Goal: Information Seeking & Learning: Learn about a topic

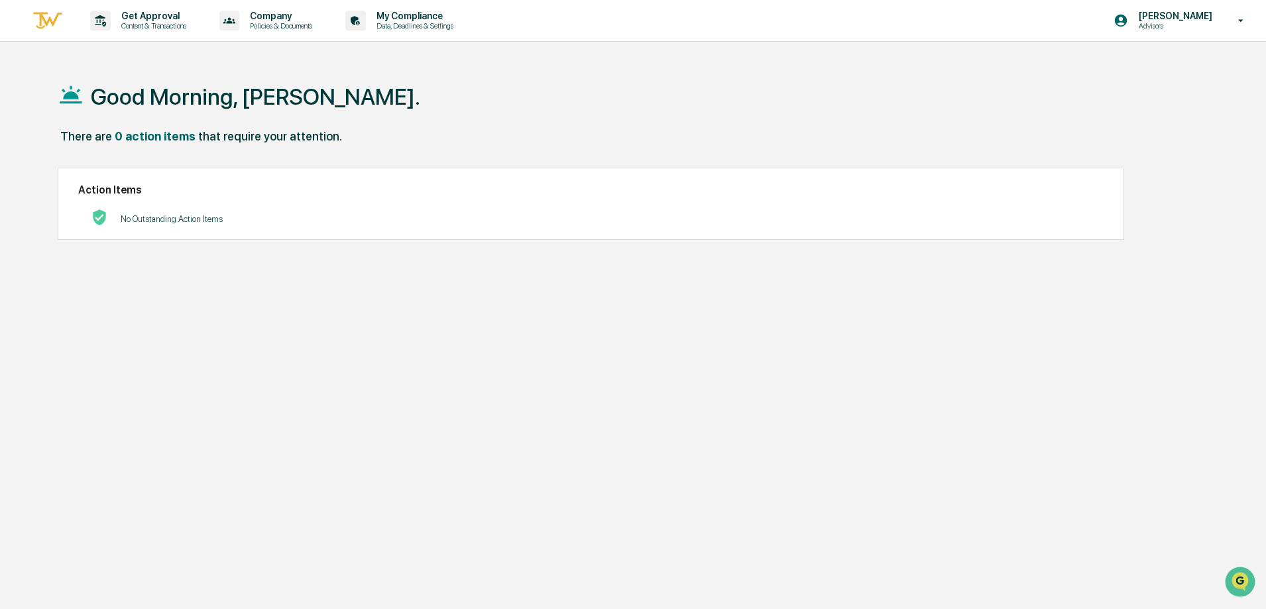
click at [1198, 28] on p "Advisors" at bounding box center [1173, 25] width 91 height 9
click at [1151, 70] on li "Switch to Admin view..." at bounding box center [1169, 67] width 186 height 25
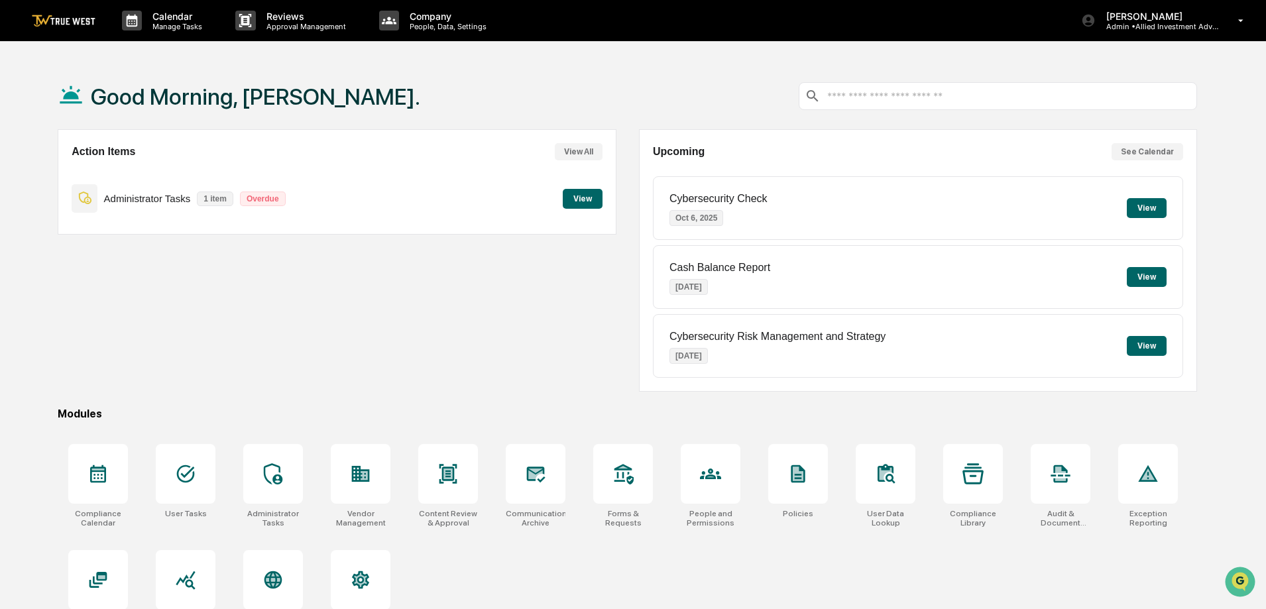
click at [365, 478] on icon at bounding box center [361, 474] width 18 height 16
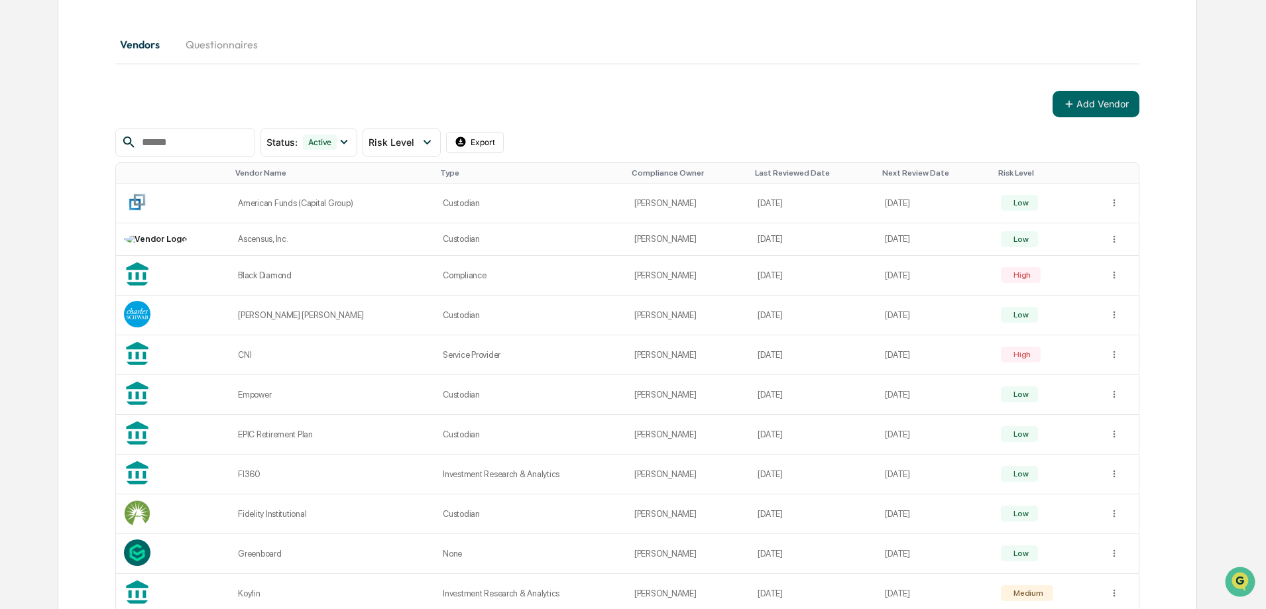
scroll to position [133, 0]
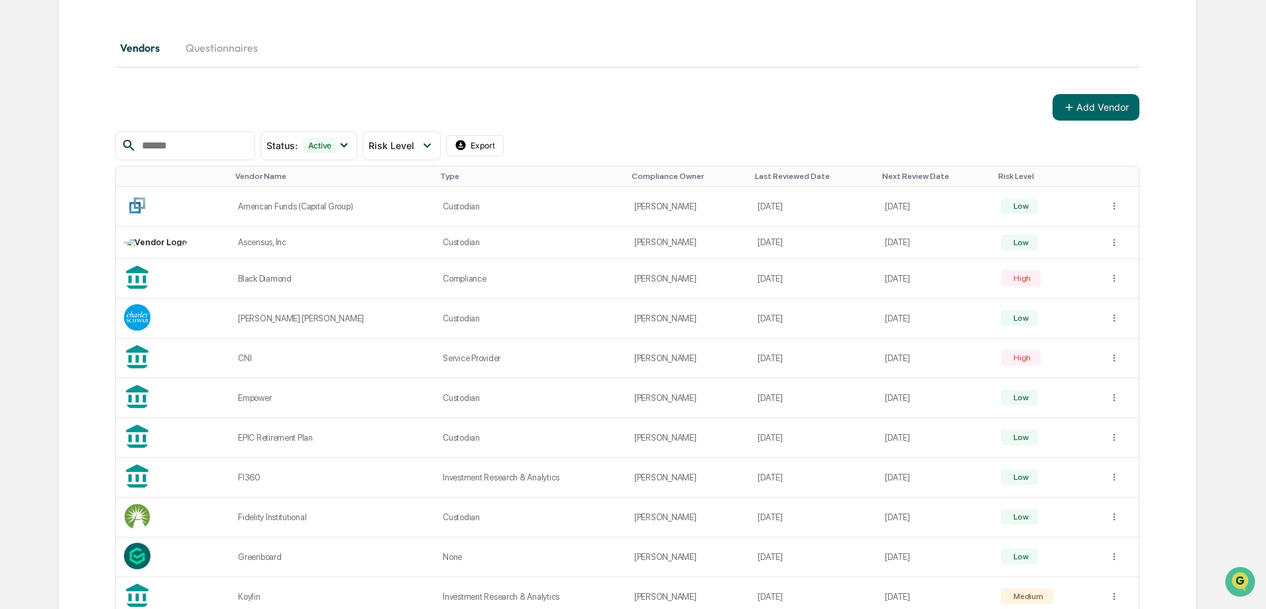
click at [272, 274] on div "Black Diamond" at bounding box center [332, 279] width 189 height 10
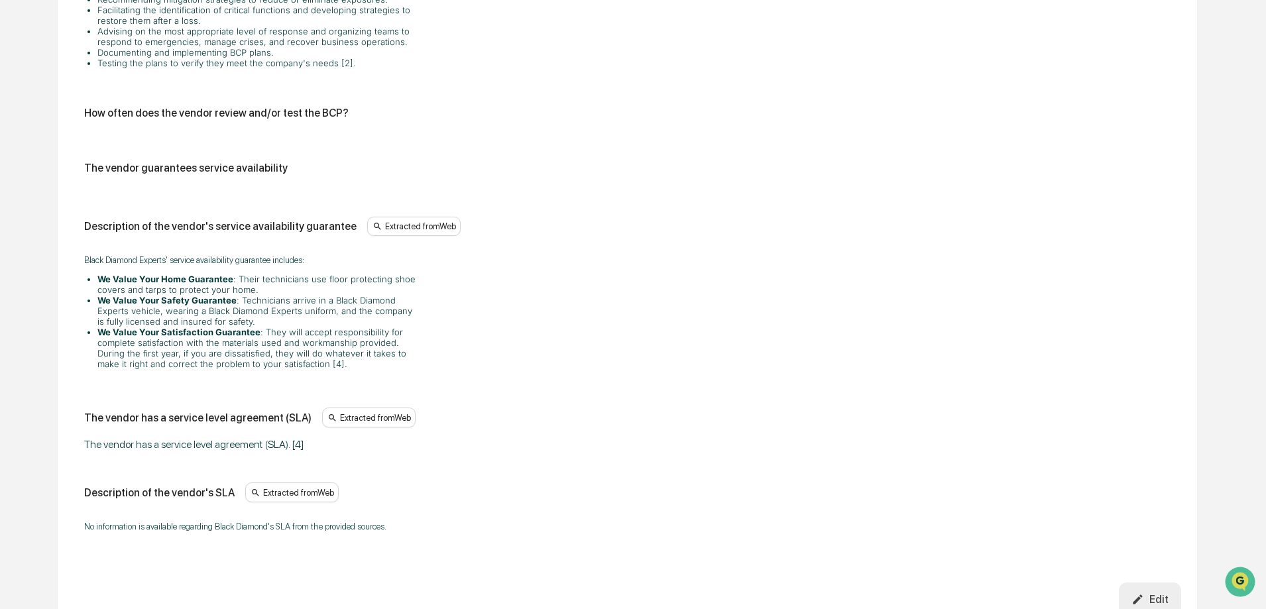
scroll to position [5107, 0]
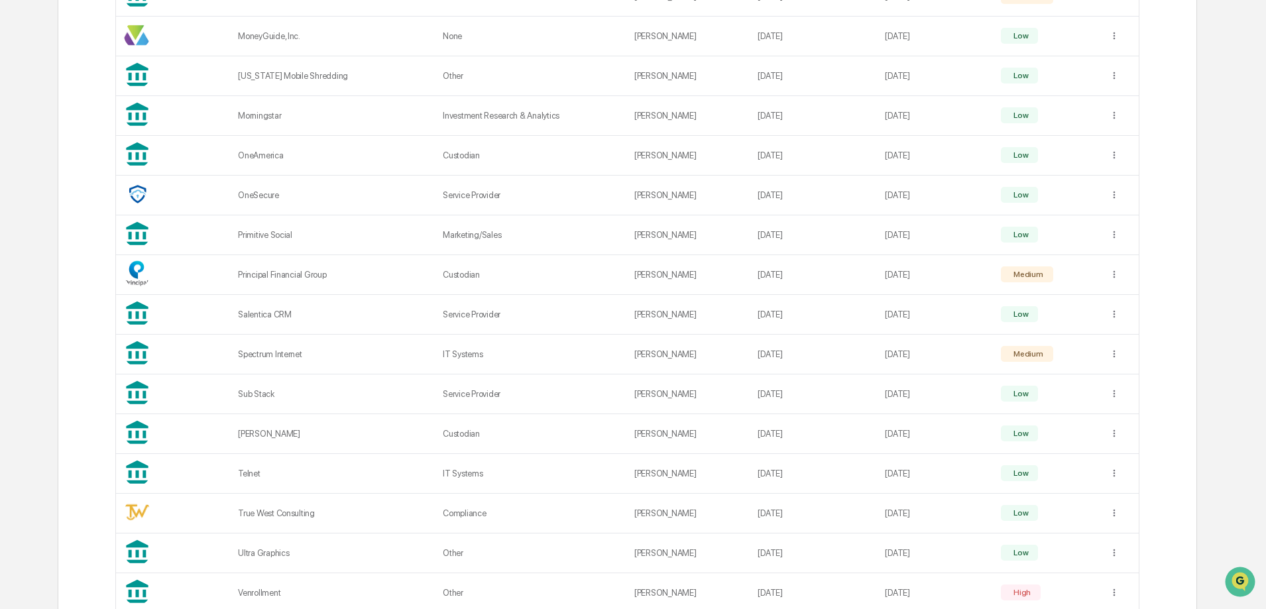
scroll to position [976, 0]
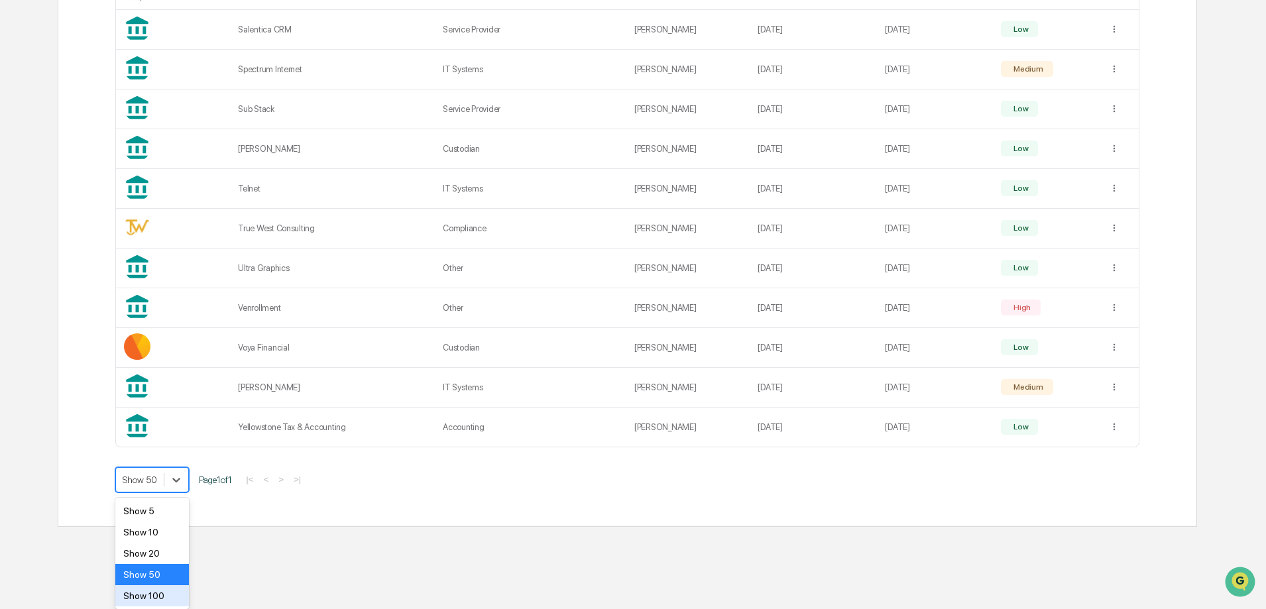
click at [155, 591] on div "Show 100" at bounding box center [152, 595] width 74 height 21
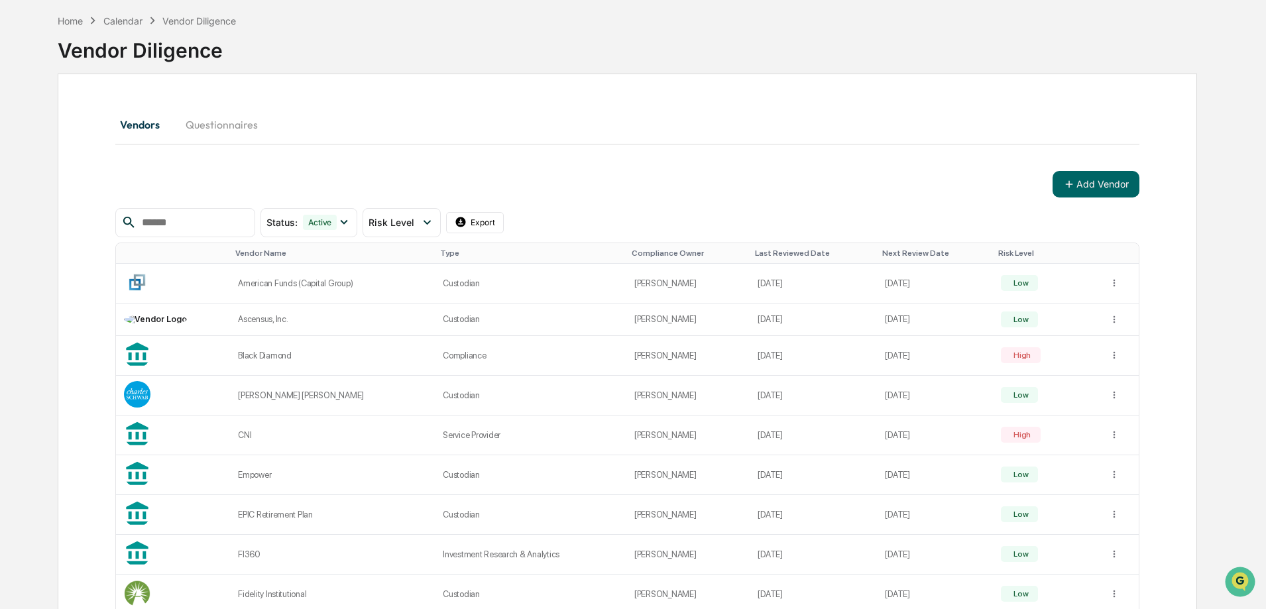
scroll to position [133, 0]
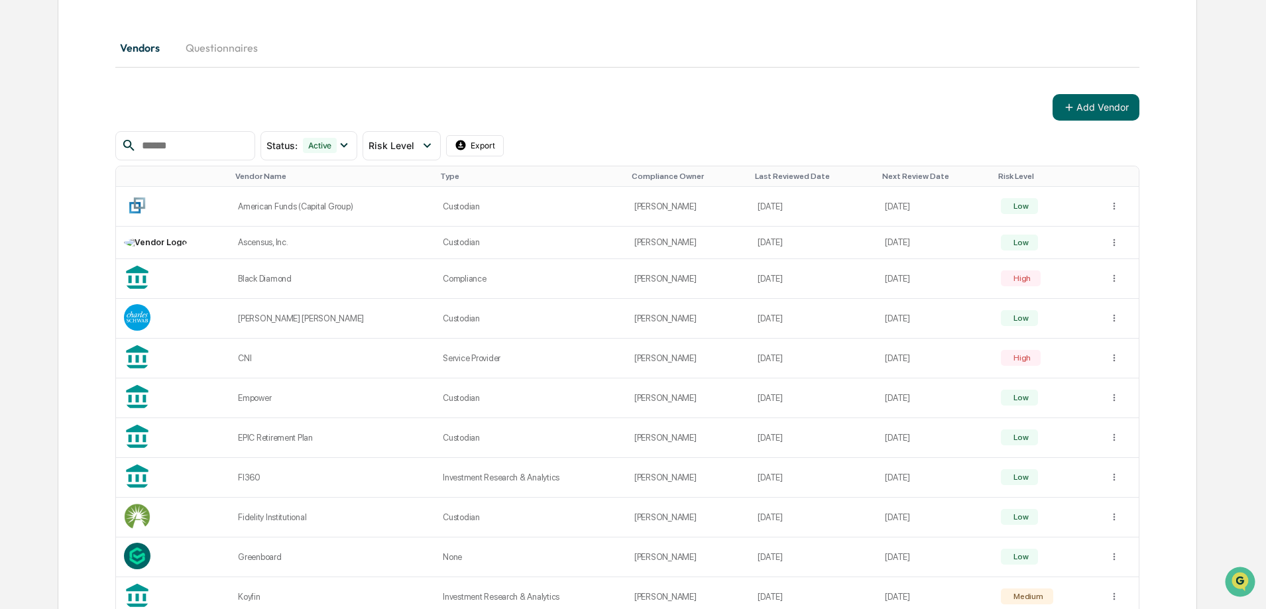
click at [245, 283] on div "Black Diamond" at bounding box center [332, 279] width 189 height 10
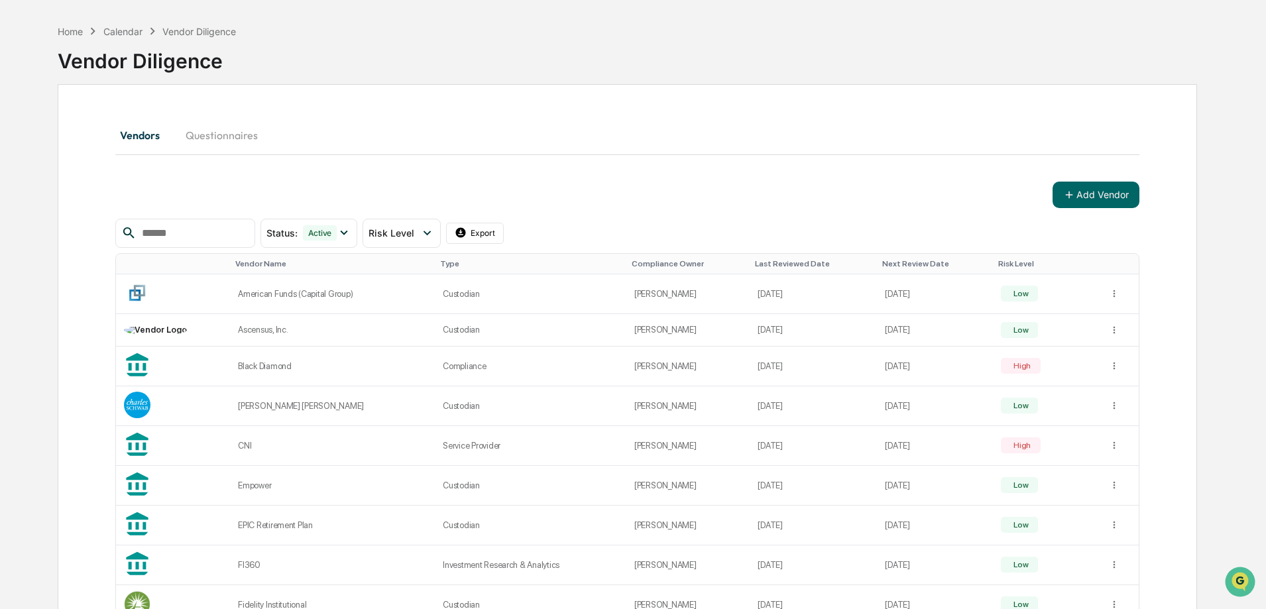
scroll to position [66, 0]
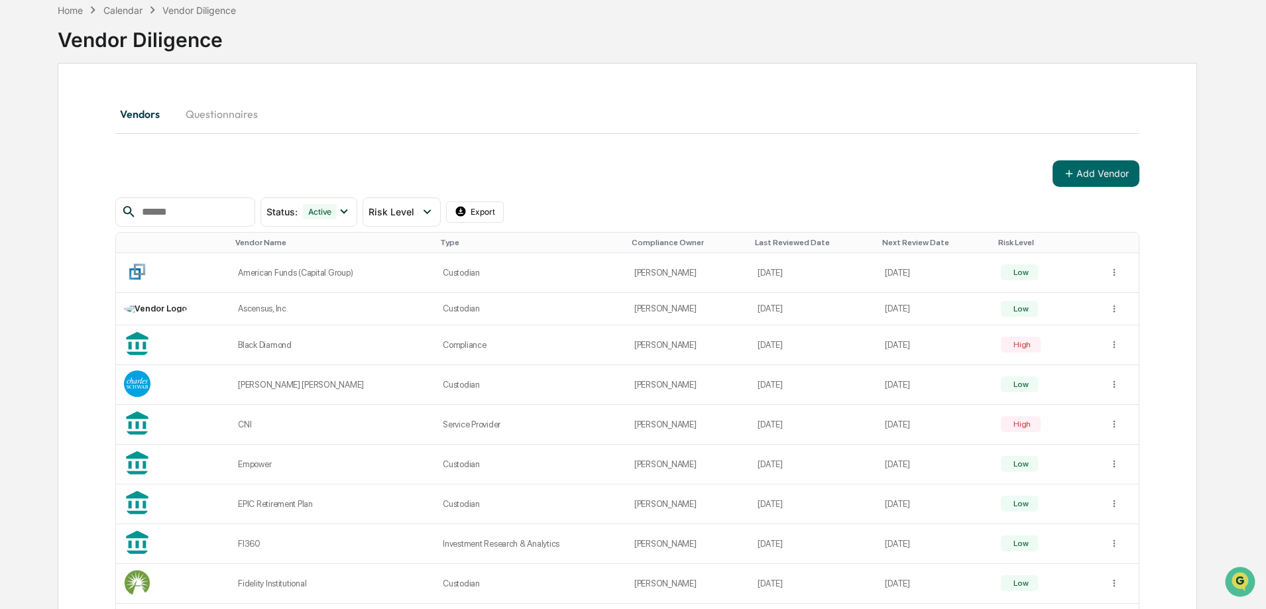
click at [494, 212] on html "Calendar Manage Tasks Reviews Approval Management Company People, Data, Setting…" at bounding box center [633, 238] width 1266 height 609
click at [563, 188] on html "Calendar Manage Tasks Reviews Approval Management Company People, Data, Setting…" at bounding box center [636, 238] width 1273 height 609
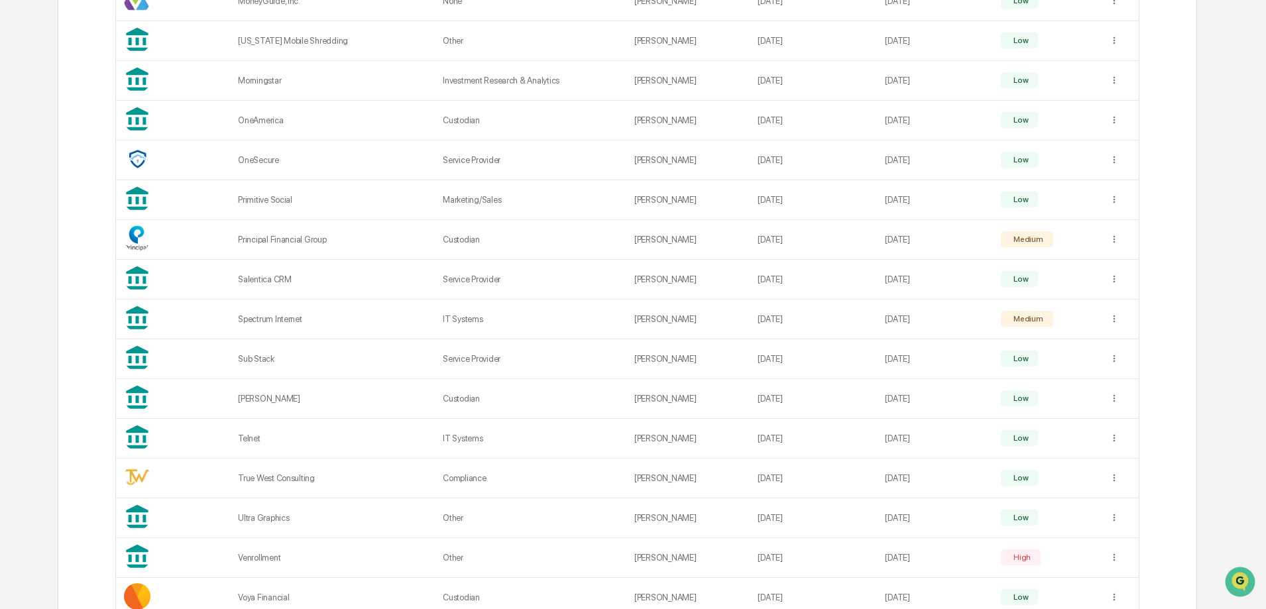
scroll to position [777, 0]
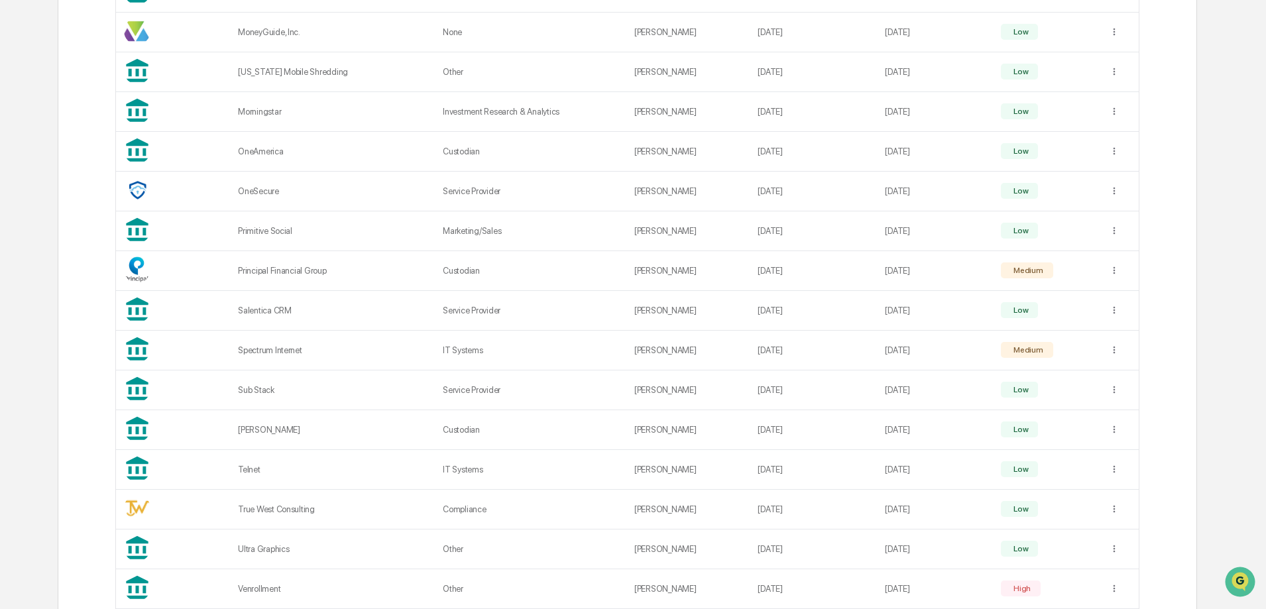
click at [263, 349] on div "Spectrum Internet" at bounding box center [332, 350] width 189 height 10
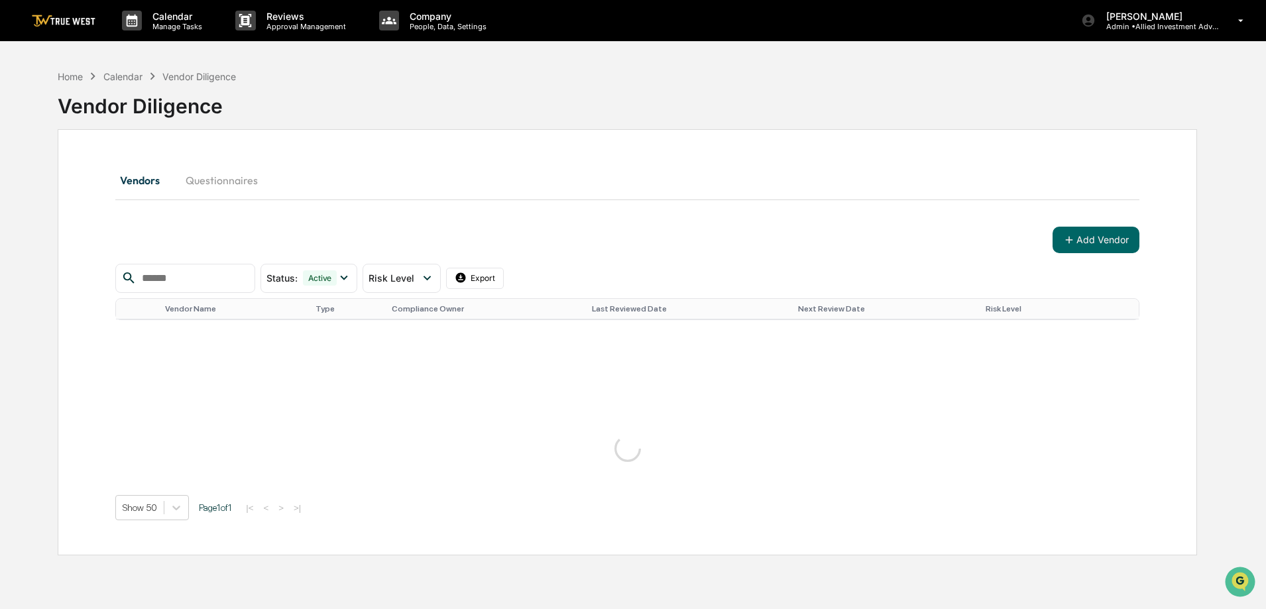
scroll to position [63, 0]
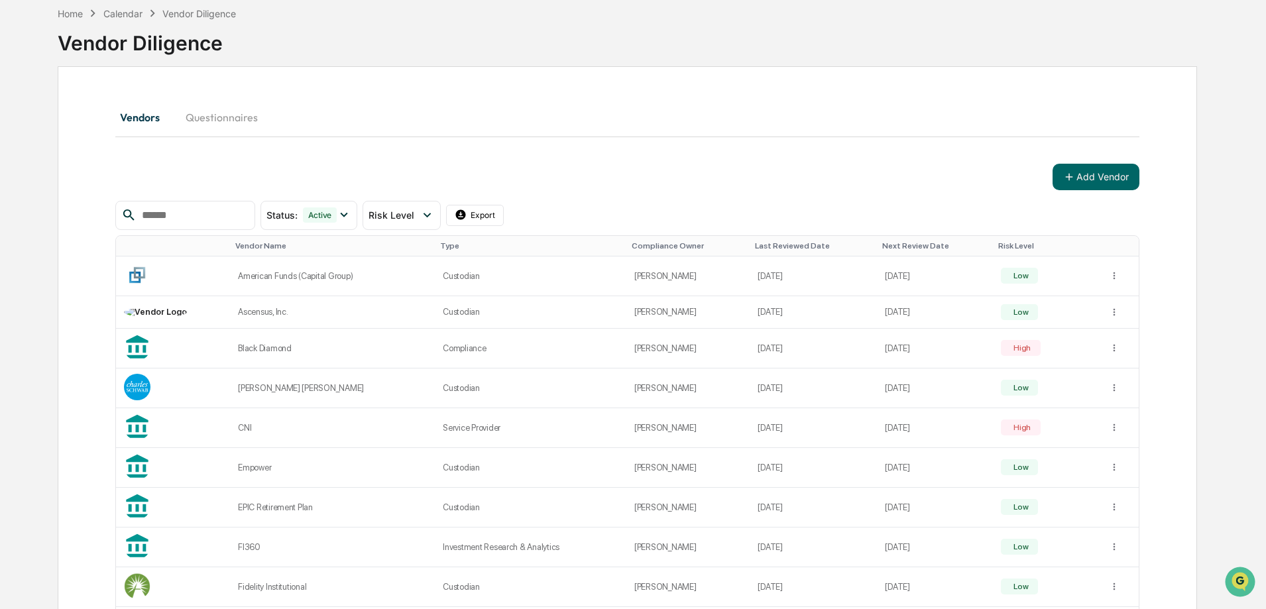
click at [1111, 349] on html "Calendar Manage Tasks Reviews Approval Management Company People, Data, Setting…" at bounding box center [633, 241] width 1266 height 609
click at [1163, 335] on html "Calendar Manage Tasks Reviews Approval Management Company People, Data, Setting…" at bounding box center [636, 241] width 1273 height 609
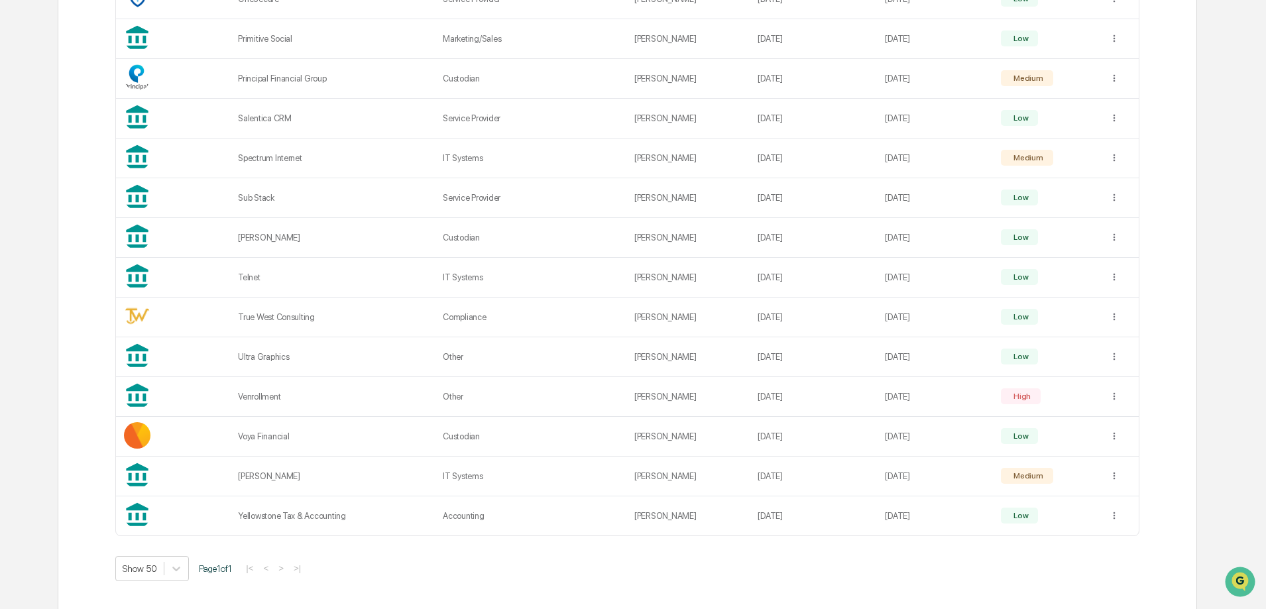
scroll to position [976, 0]
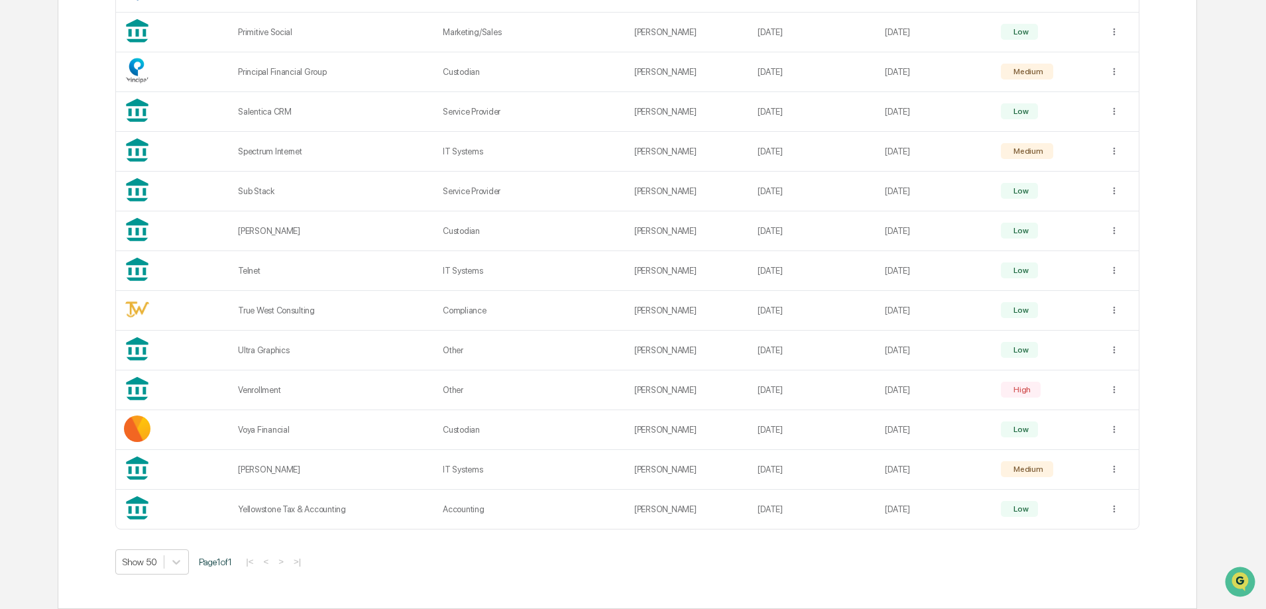
click at [255, 388] on div "Venrollment" at bounding box center [332, 390] width 189 height 10
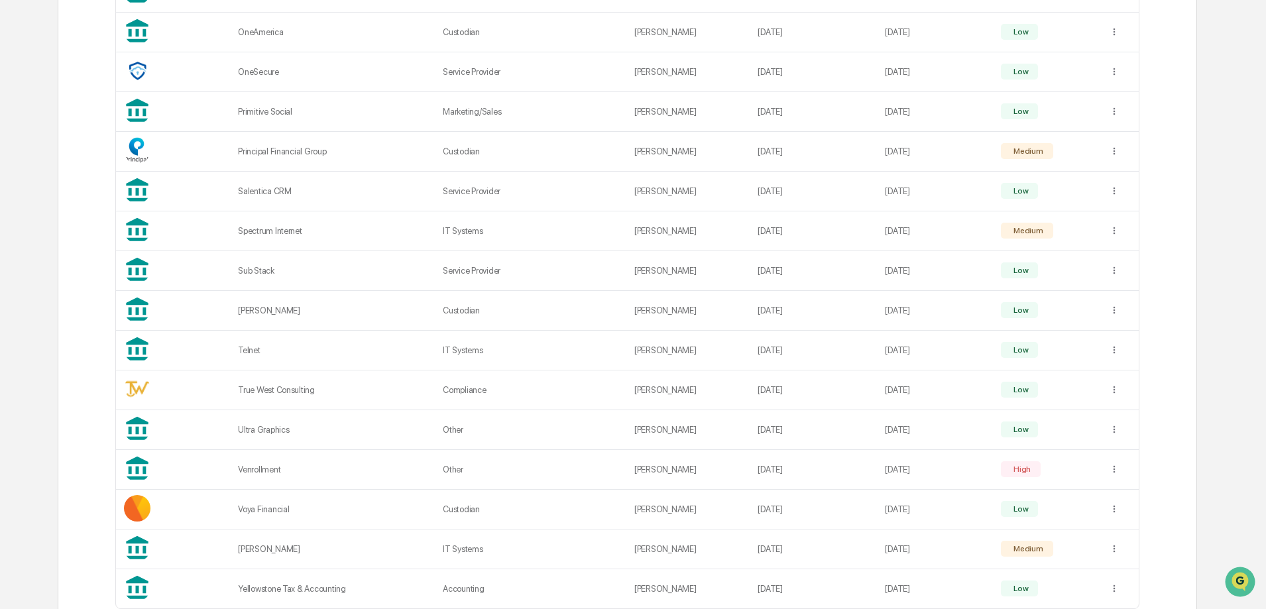
scroll to position [976, 0]
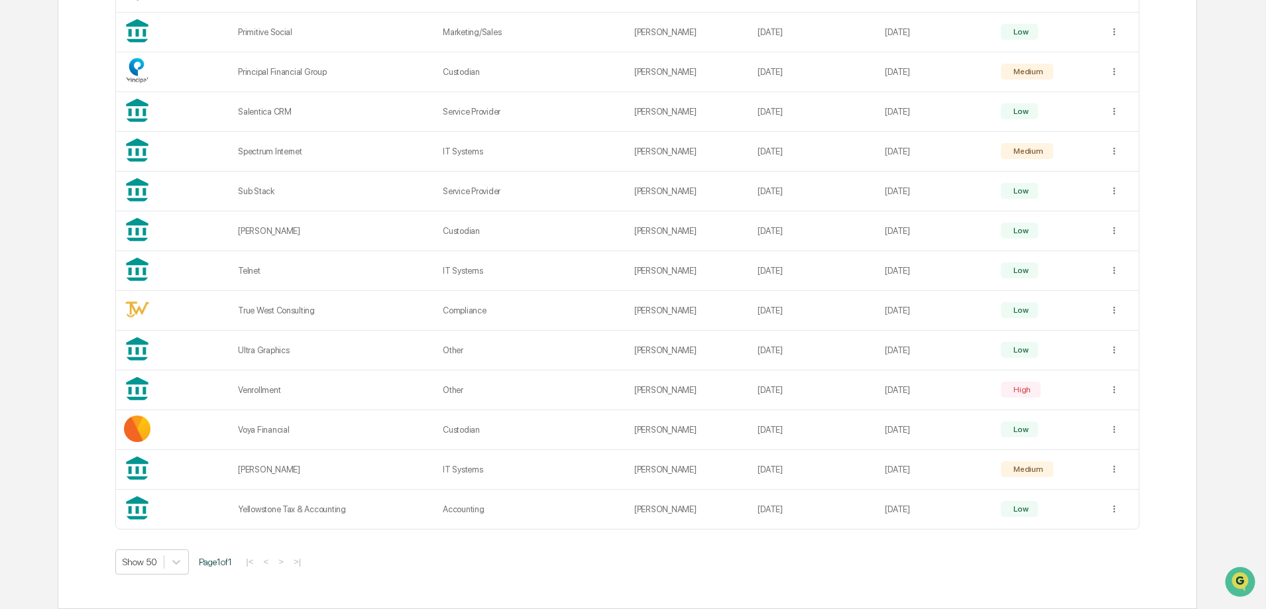
click at [261, 394] on div "Venrollment" at bounding box center [332, 390] width 189 height 10
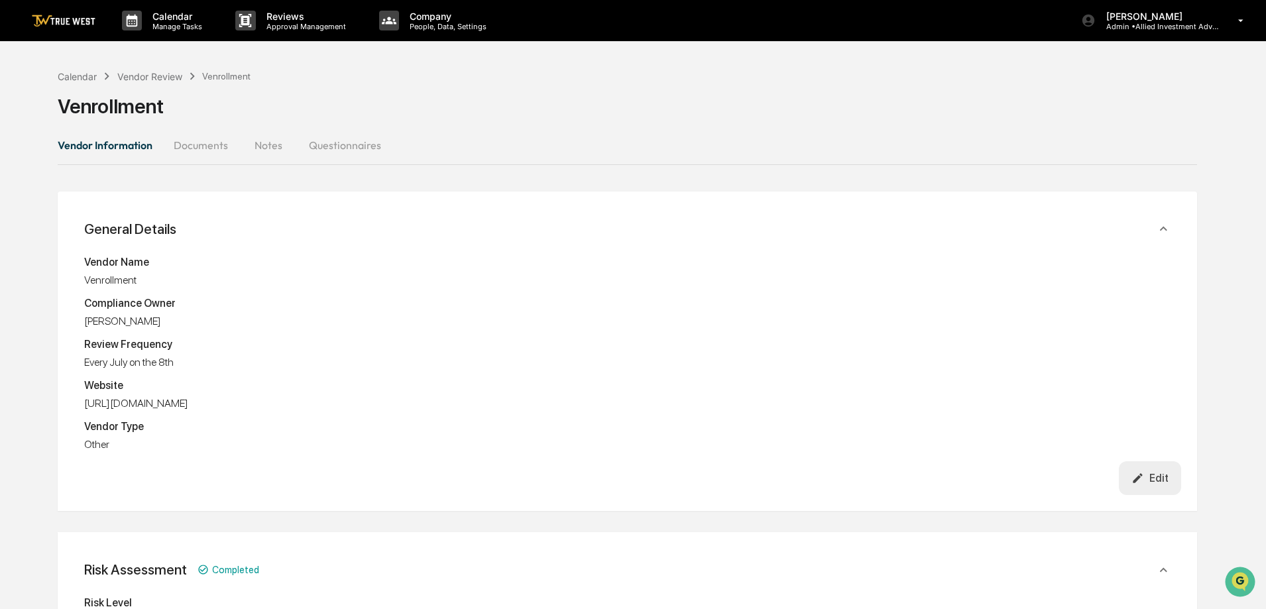
click at [332, 142] on button "Questionnaires" at bounding box center [344, 145] width 93 height 32
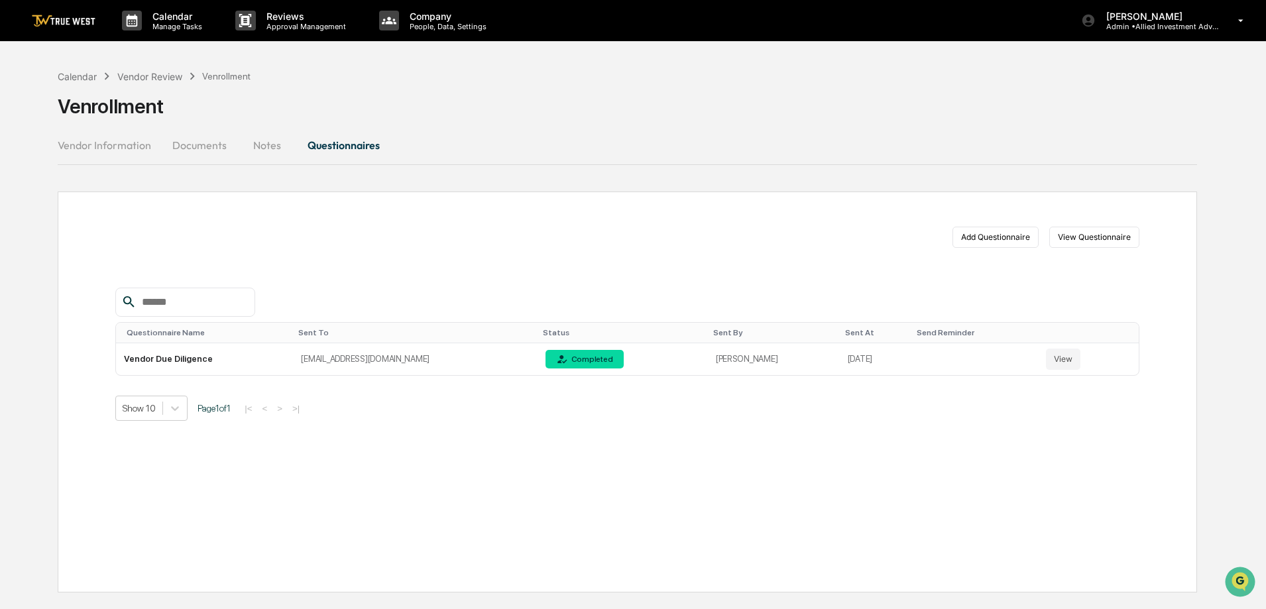
click at [81, 146] on button "Vendor Information" at bounding box center [110, 145] width 104 height 32
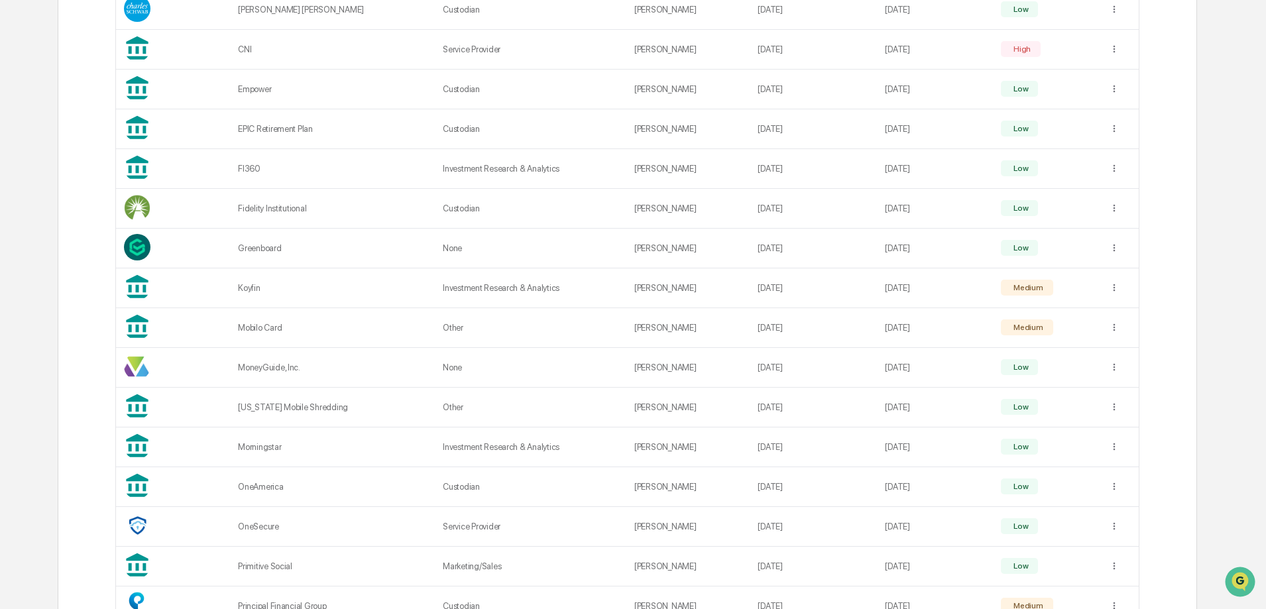
scroll to position [461, 0]
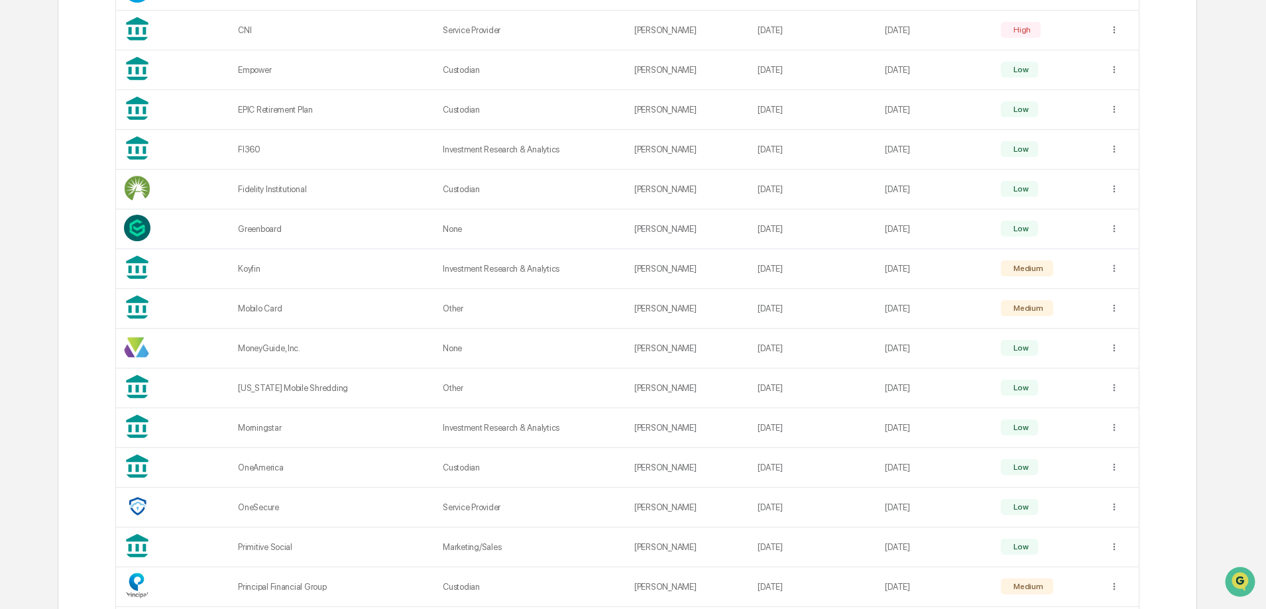
click at [266, 308] on div "Mobilo Card" at bounding box center [332, 309] width 189 height 10
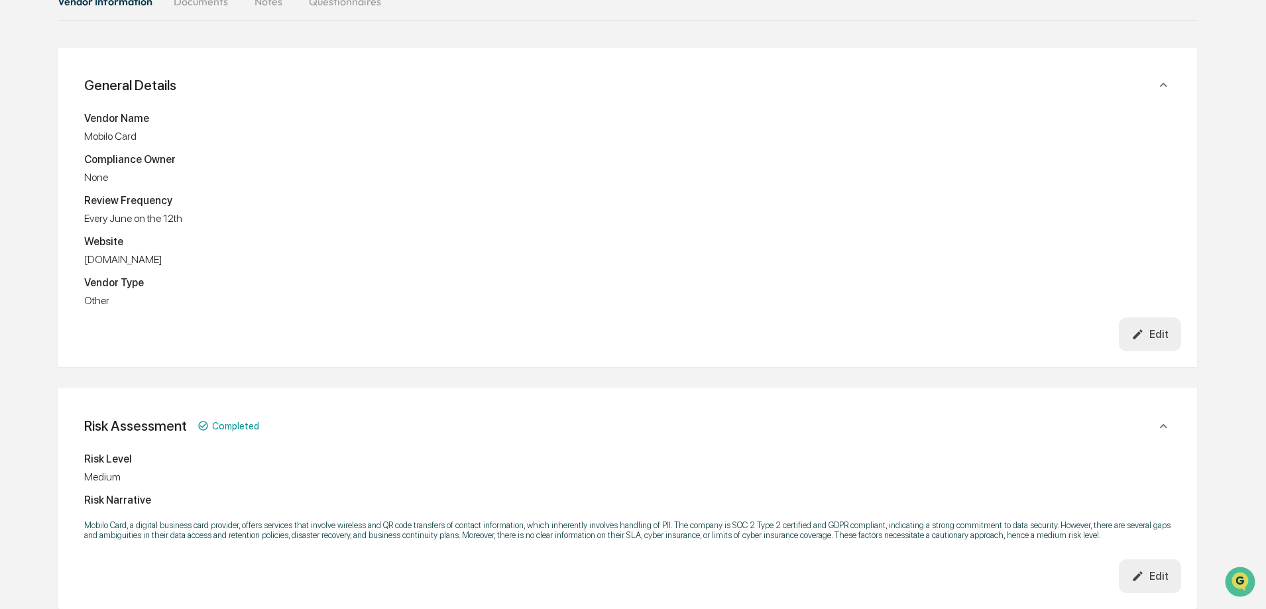
scroll to position [461, 0]
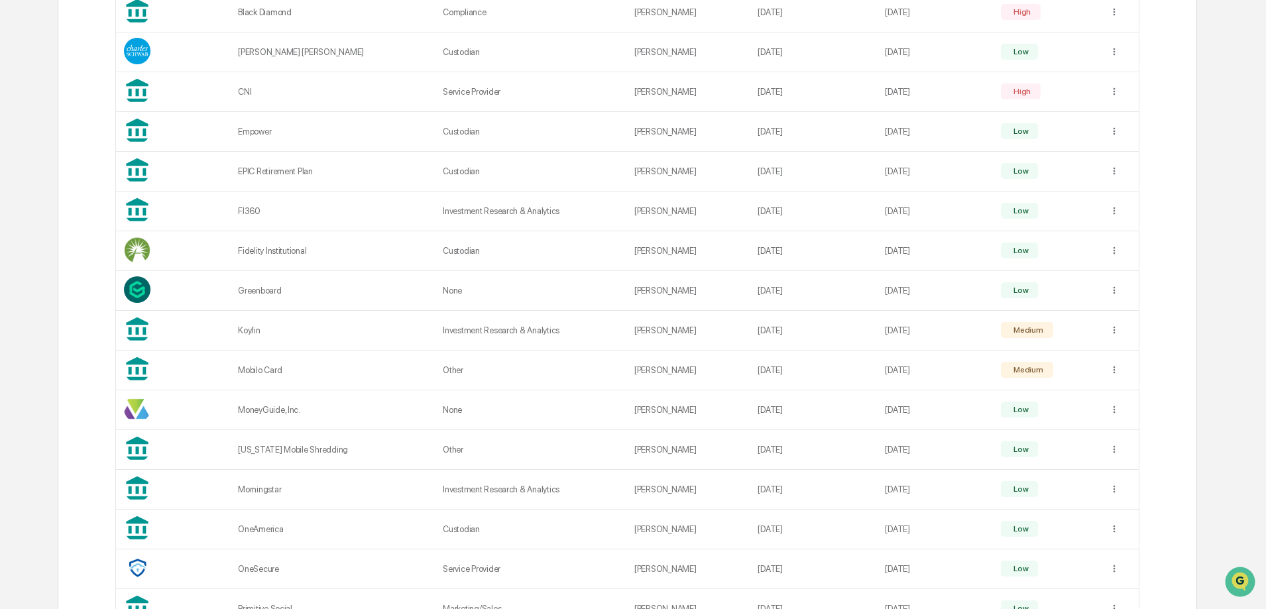
scroll to position [464, 0]
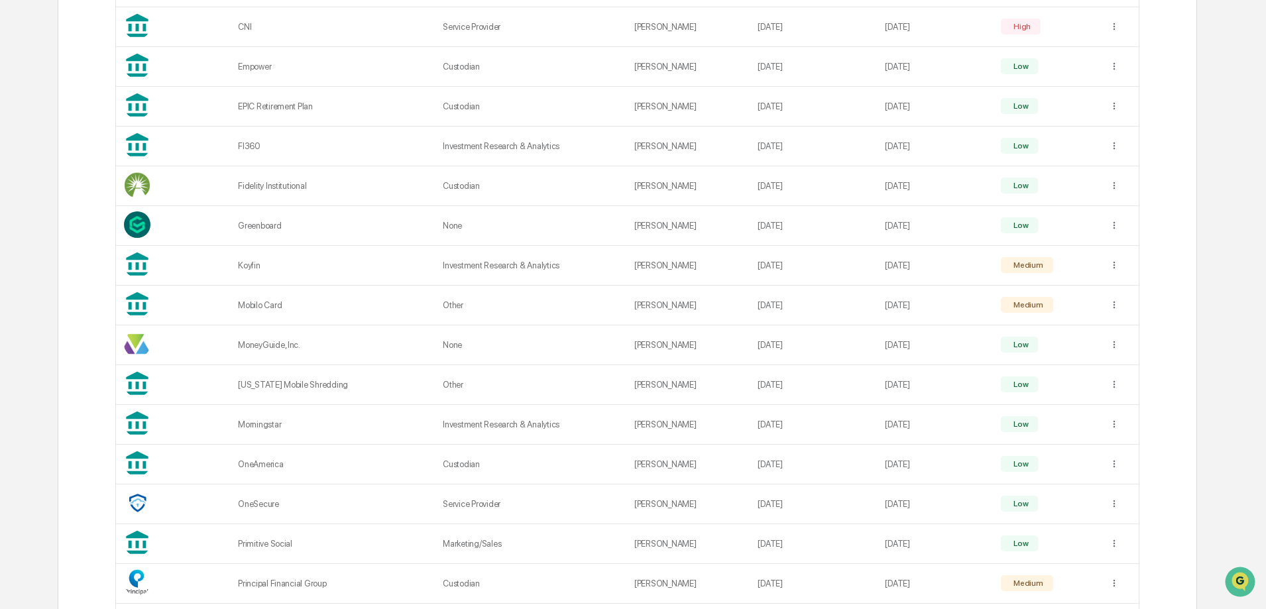
click at [248, 268] on div "Koyfin" at bounding box center [332, 266] width 189 height 10
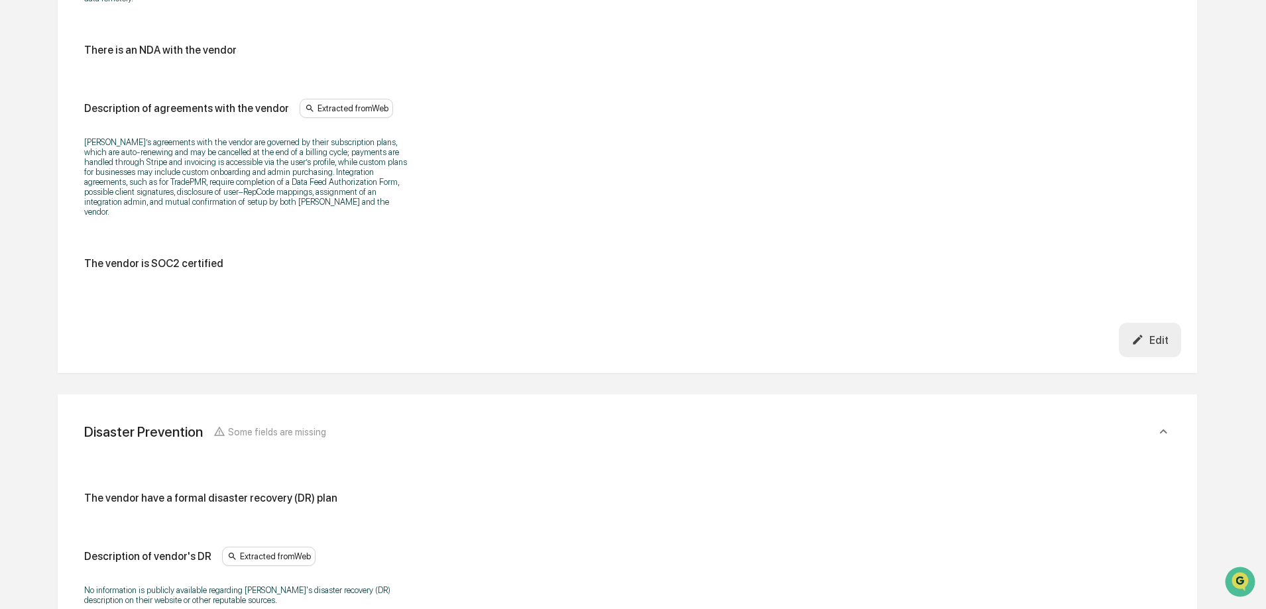
scroll to position [3115, 0]
